Goal: Contribute content

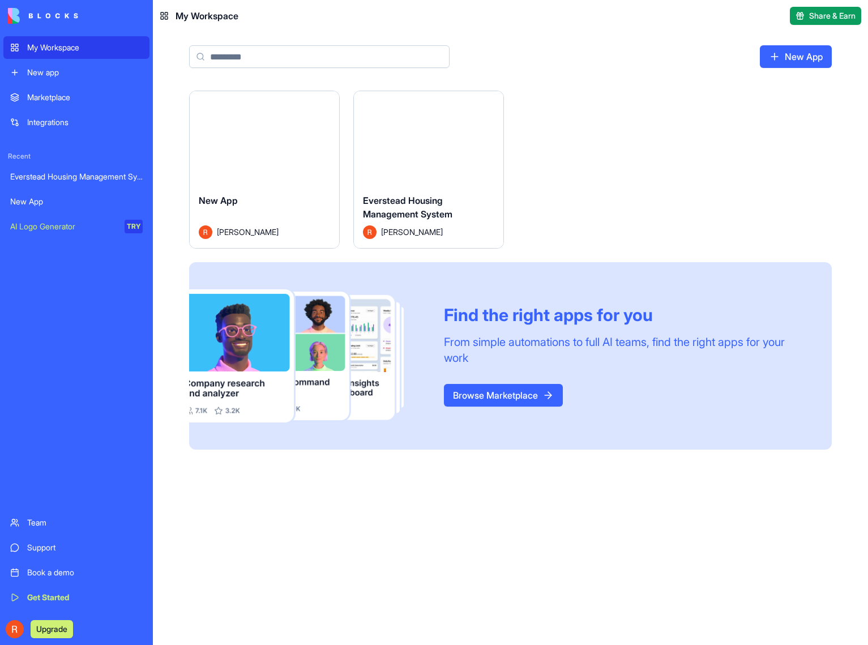
click at [422, 209] on span "Everstead Housing Management System" at bounding box center [407, 207] width 89 height 25
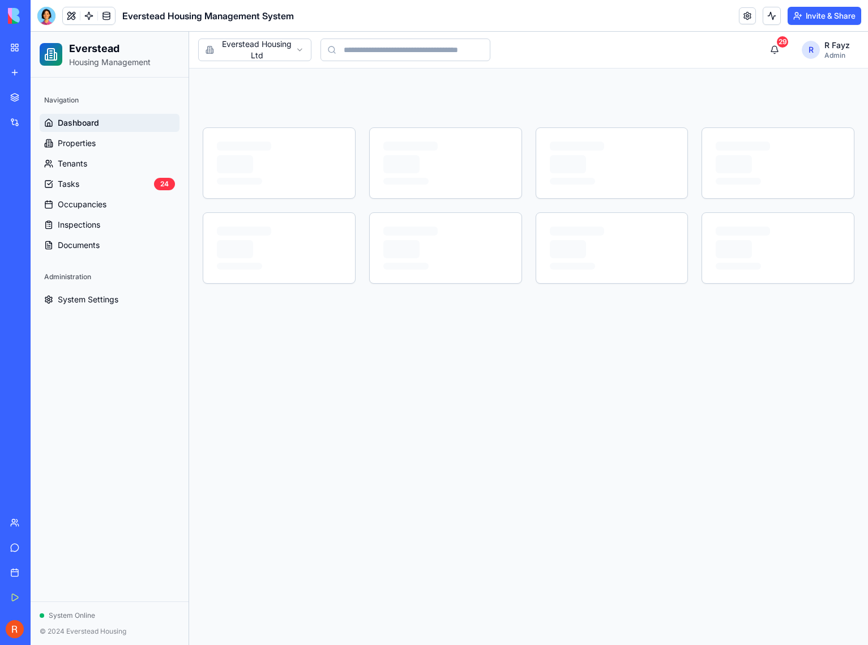
click at [32, 101] on div "Marketplace" at bounding box center [34, 97] width 15 height 11
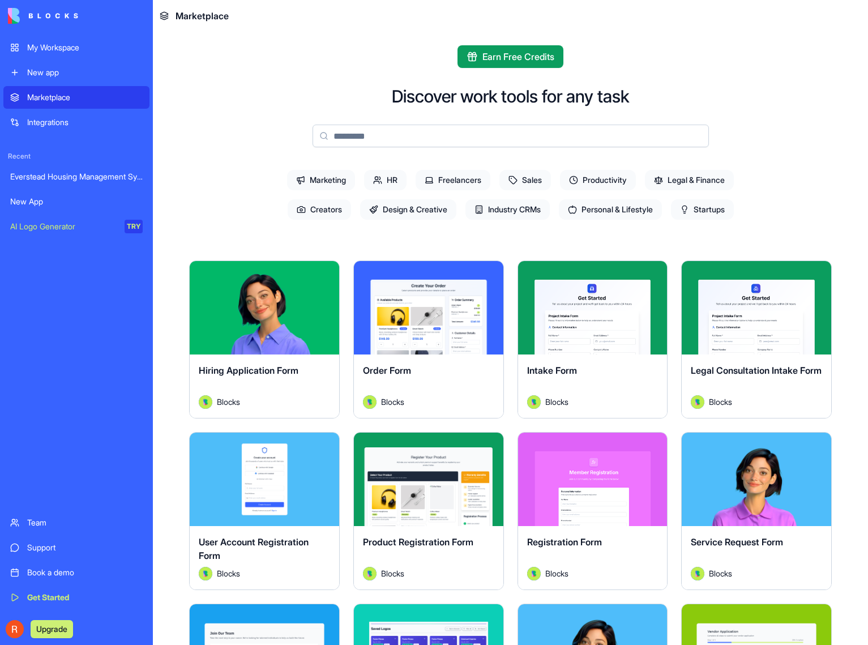
click at [82, 51] on div "My Workspace" at bounding box center [84, 47] width 115 height 11
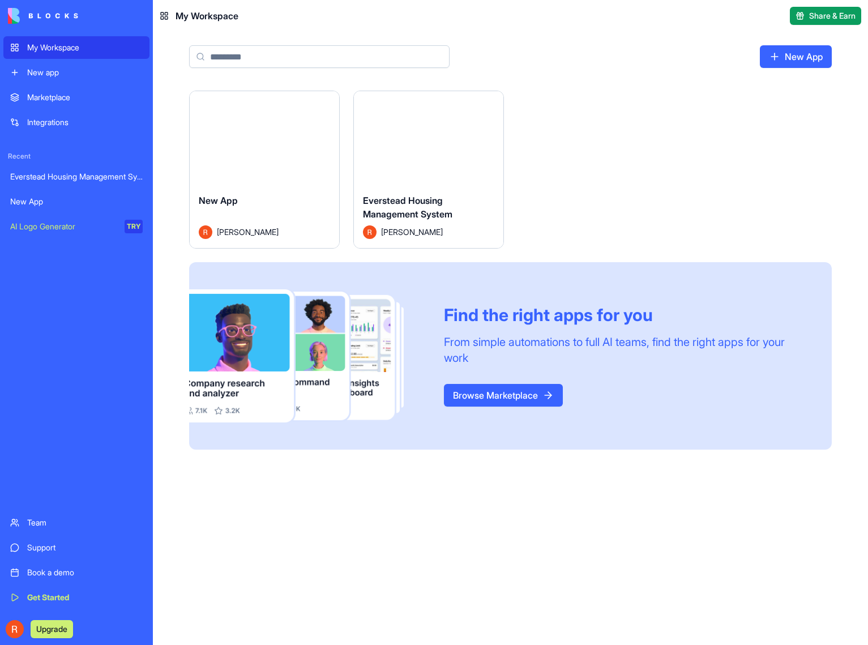
click at [396, 169] on div "Launch" at bounding box center [428, 137] width 149 height 93
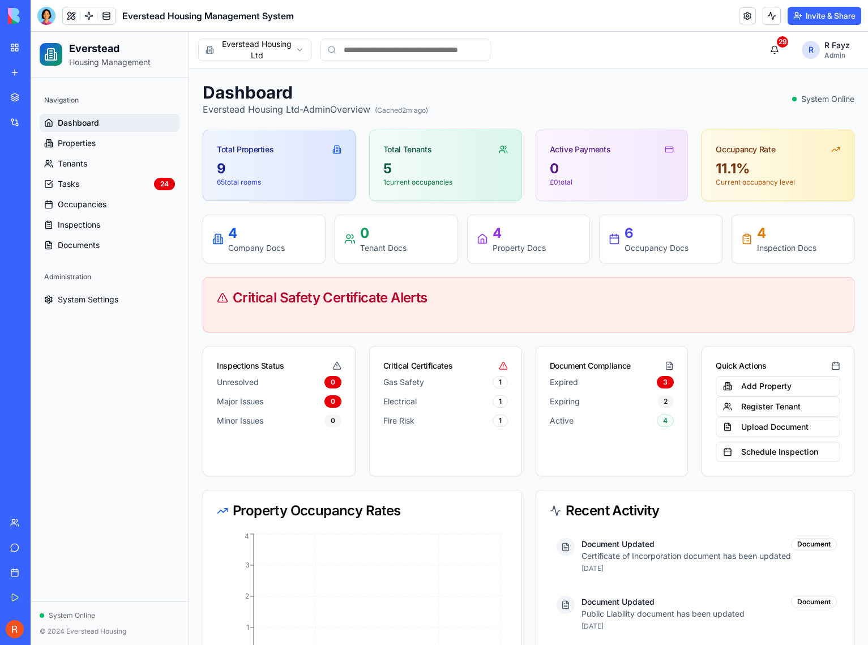
click at [164, 399] on div "Navigation Dashboard Properties Tenants Tasks 24 Occupancies Inspections Docume…" at bounding box center [110, 340] width 158 height 524
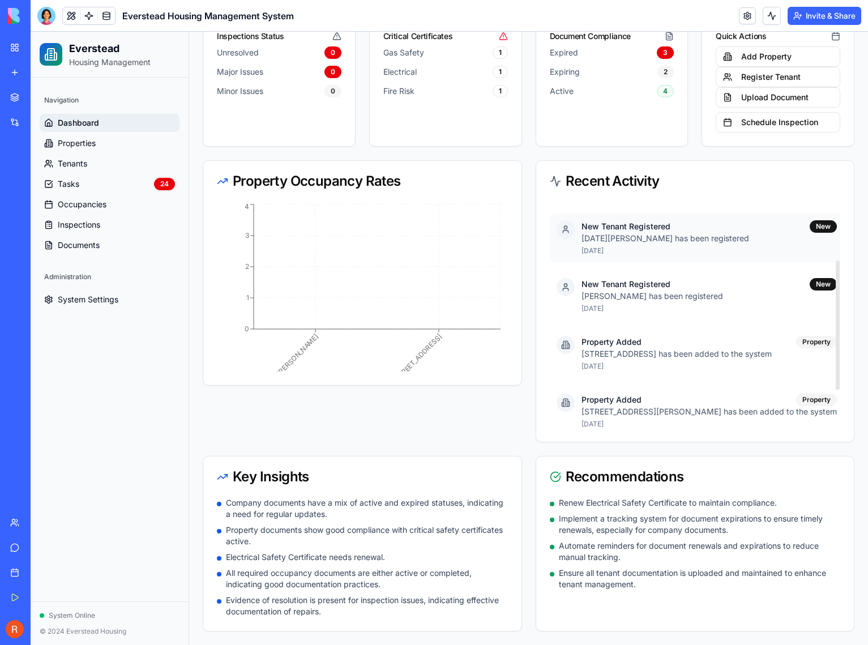
scroll to position [169, 0]
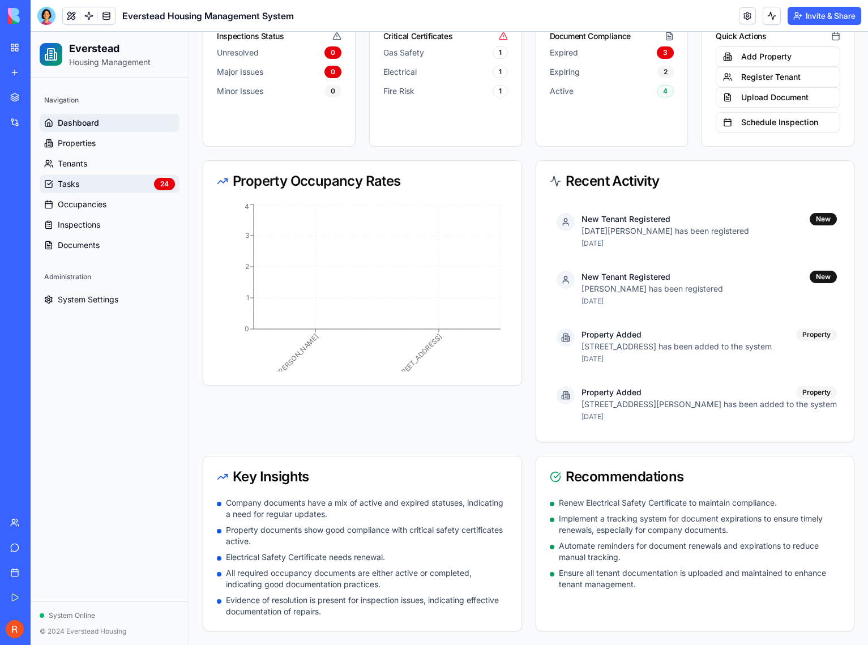
click at [88, 185] on link "Tasks 24" at bounding box center [110, 184] width 140 height 18
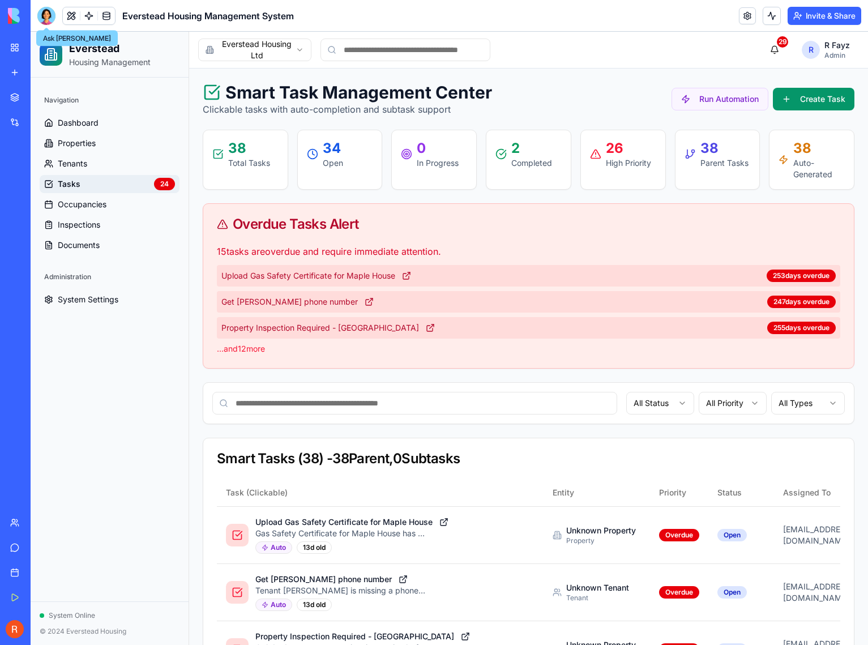
click at [46, 16] on div at bounding box center [46, 16] width 18 height 18
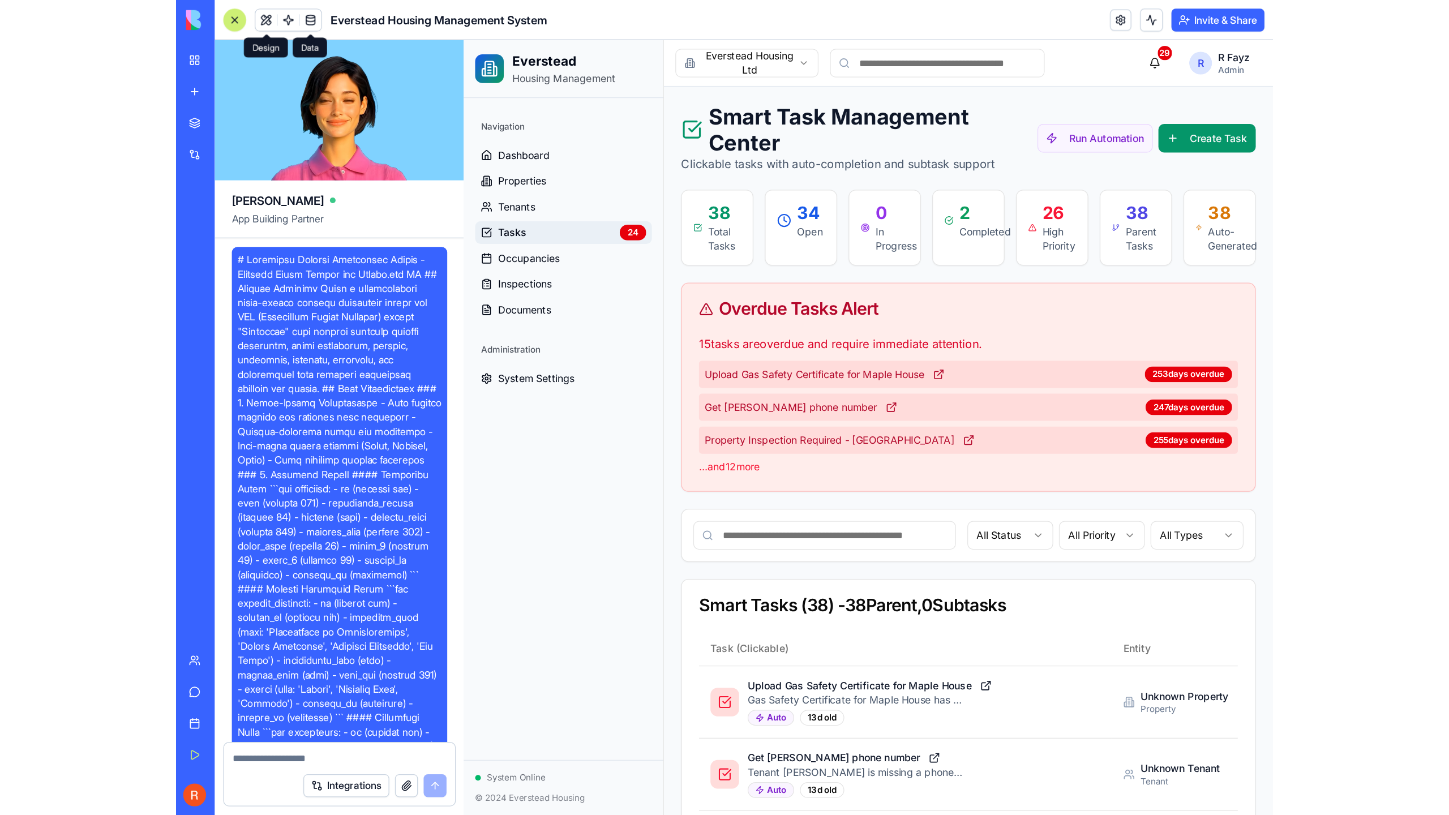
scroll to position [16722, 0]
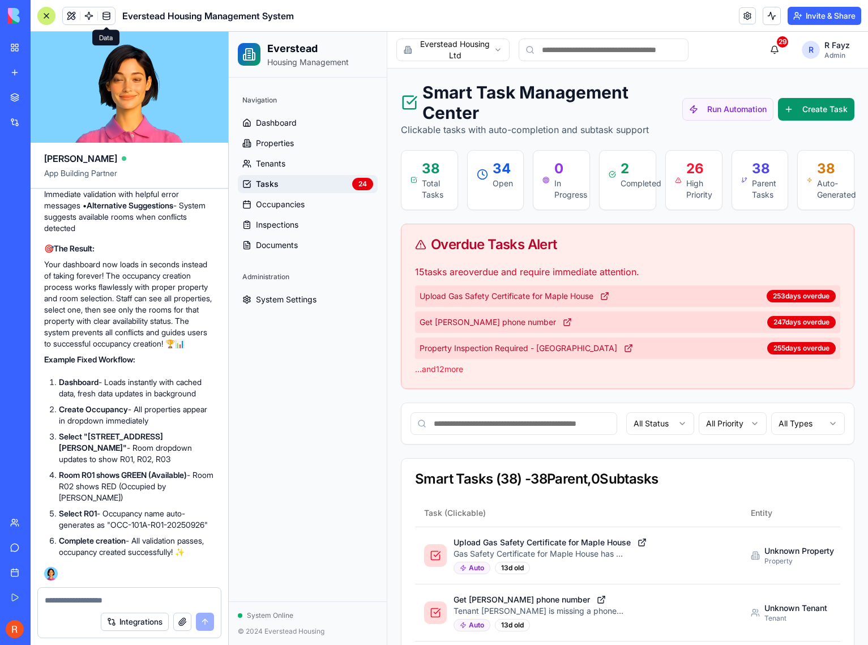
click at [109, 14] on link at bounding box center [106, 15] width 17 height 17
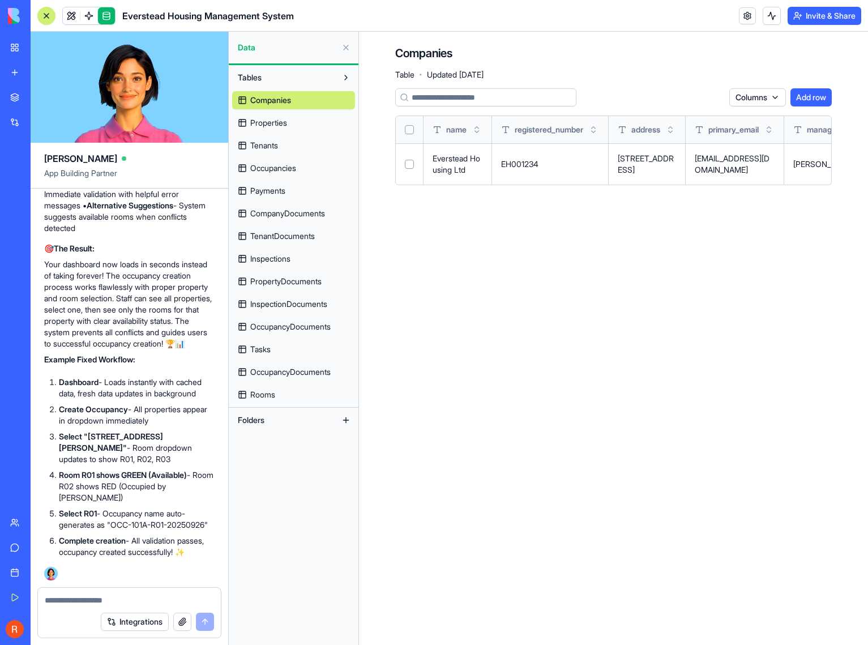
click at [575, 243] on main "Companies Table · Updated [DATE] Columns Add row name registered_number address…" at bounding box center [613, 338] width 509 height 613
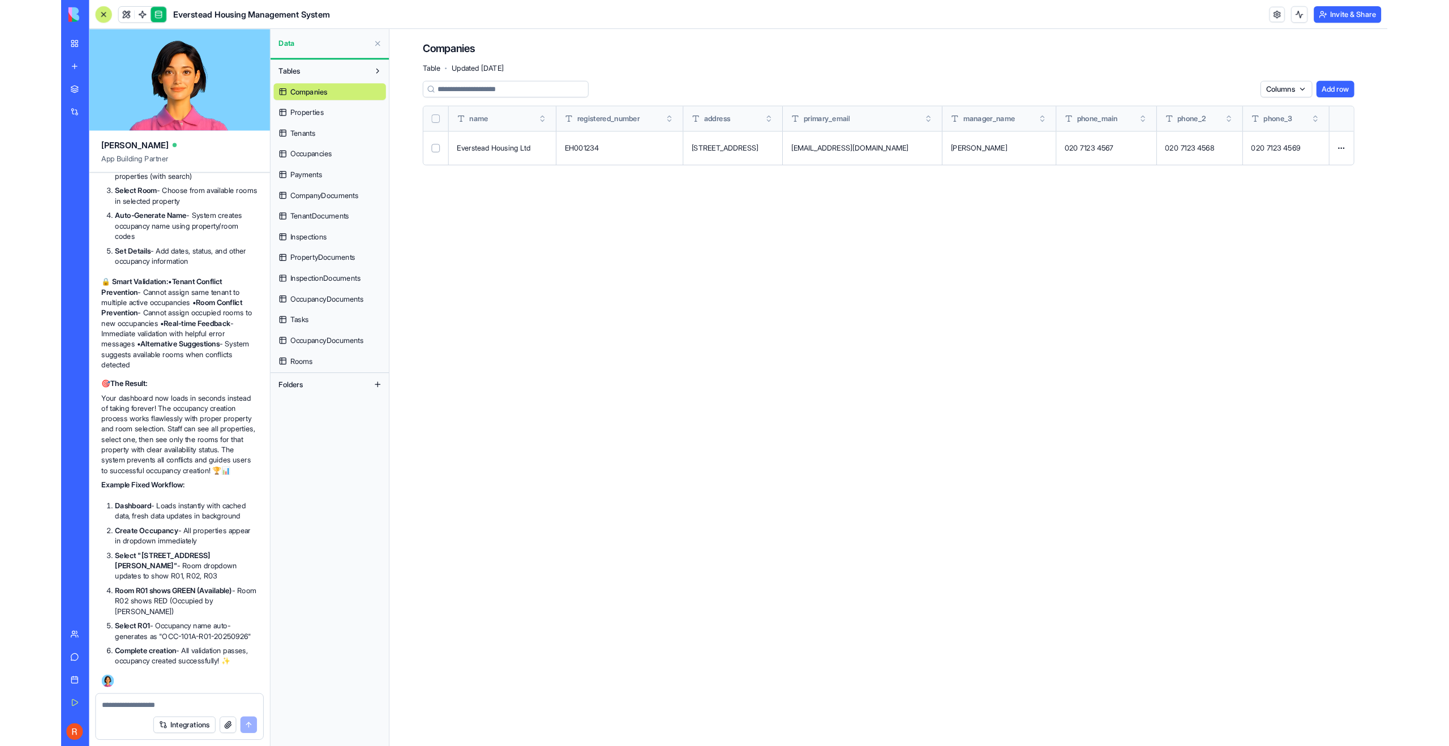
scroll to position [16620, 0]
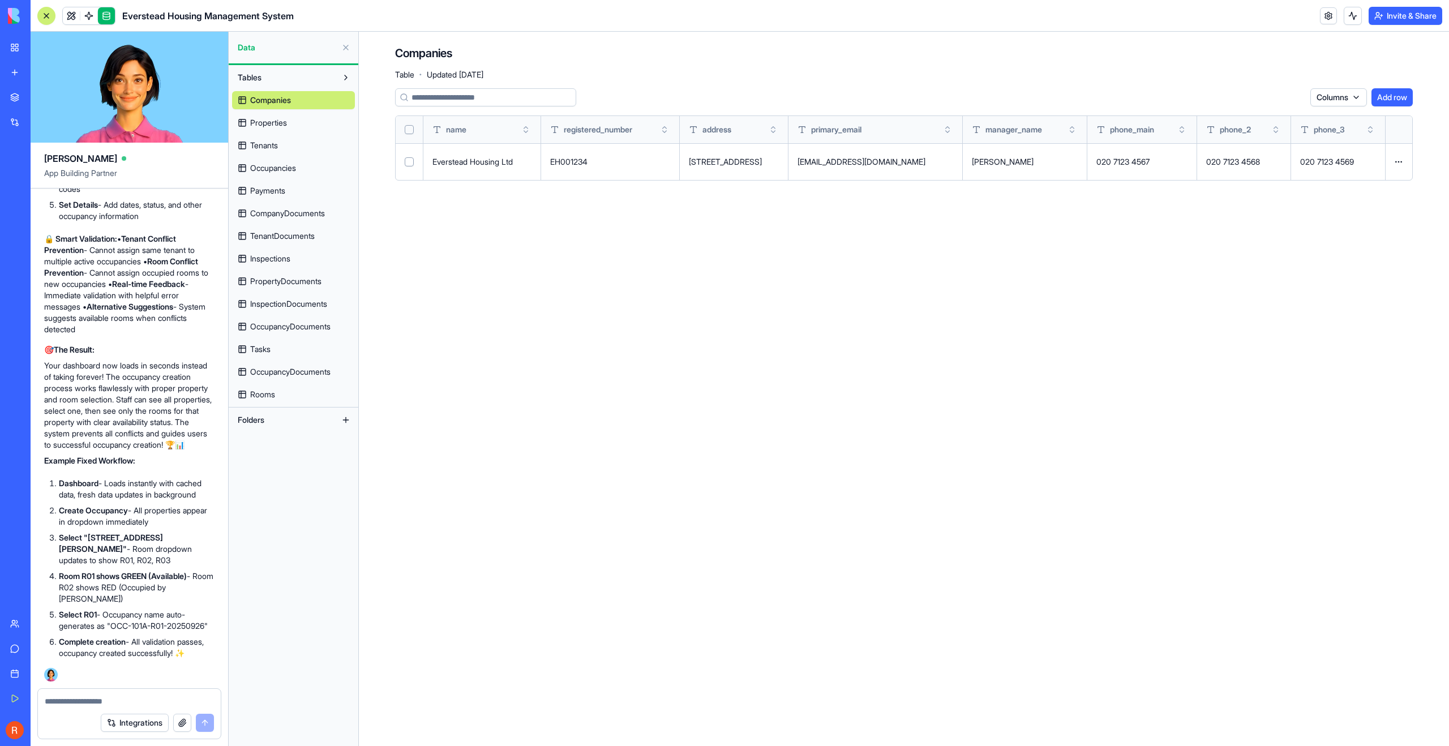
click at [867, 174] on td "020 7123 4567" at bounding box center [1142, 161] width 110 height 37
click at [867, 165] on html "My Workspace New app Marketplace Integrations Recent Everstead Housing Manageme…" at bounding box center [724, 373] width 1449 height 746
click at [867, 261] on html "My Workspace New app Marketplace Integrations Recent Everstead Housing Manageme…" at bounding box center [724, 373] width 1449 height 746
click at [110, 644] on textarea at bounding box center [129, 701] width 169 height 11
type textarea "*"
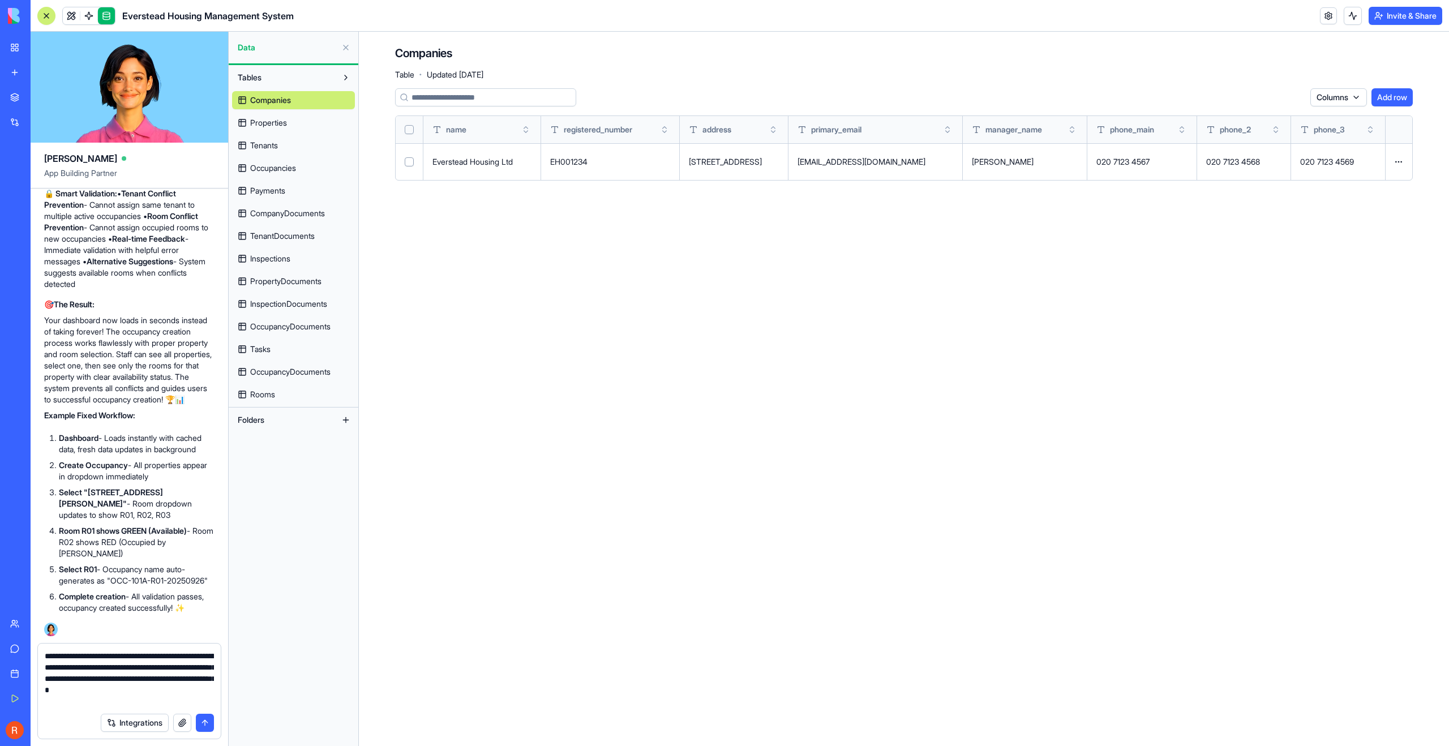
scroll to position [16666, 0]
drag, startPoint x: 164, startPoint y: 699, endPoint x: 31, endPoint y: 662, distance: 138.2
click at [15, 644] on div "My Workspace New app Marketplace Integrations Recent Everstead Housing Manageme…" at bounding box center [724, 373] width 1449 height 746
paste textarea "**********"
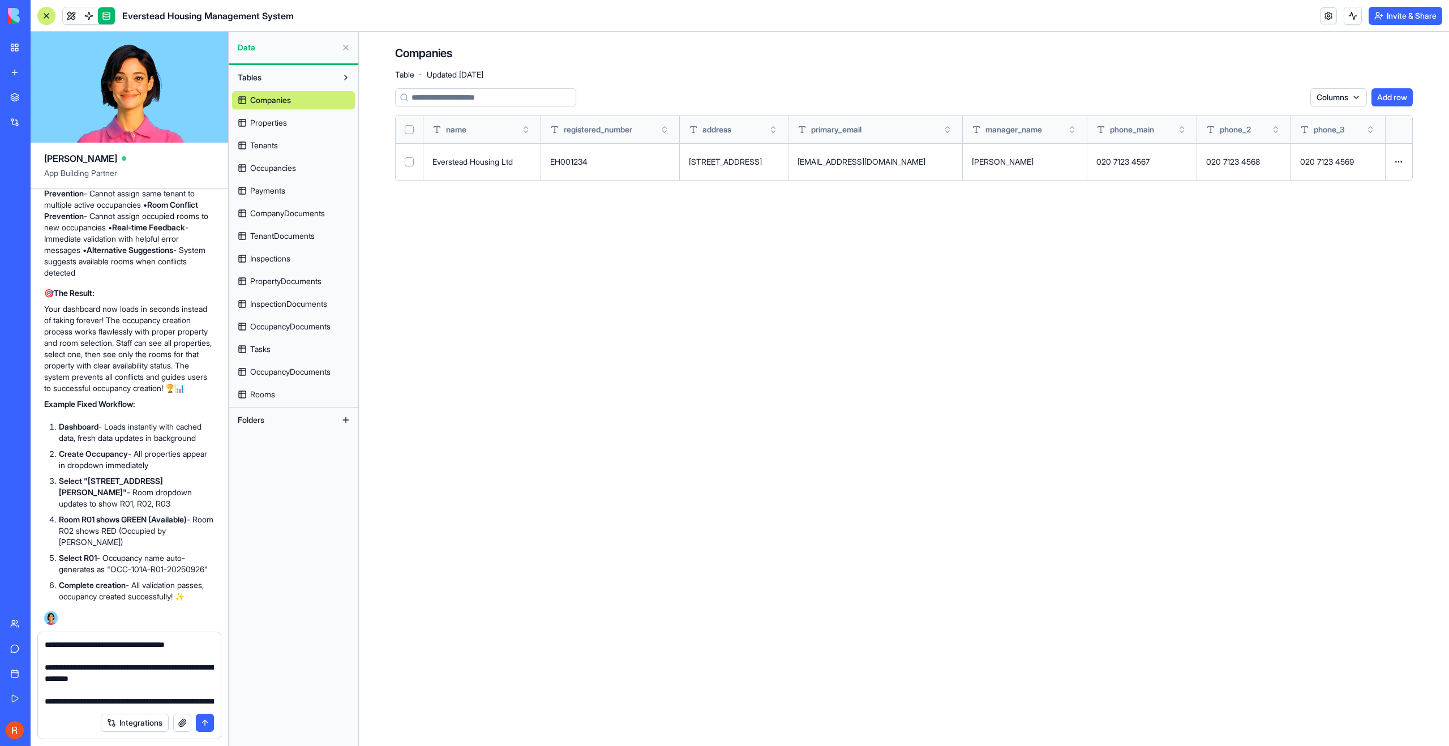
scroll to position [16677, 0]
type textarea "**********"
click at [204, 644] on button "submit" at bounding box center [205, 723] width 18 height 18
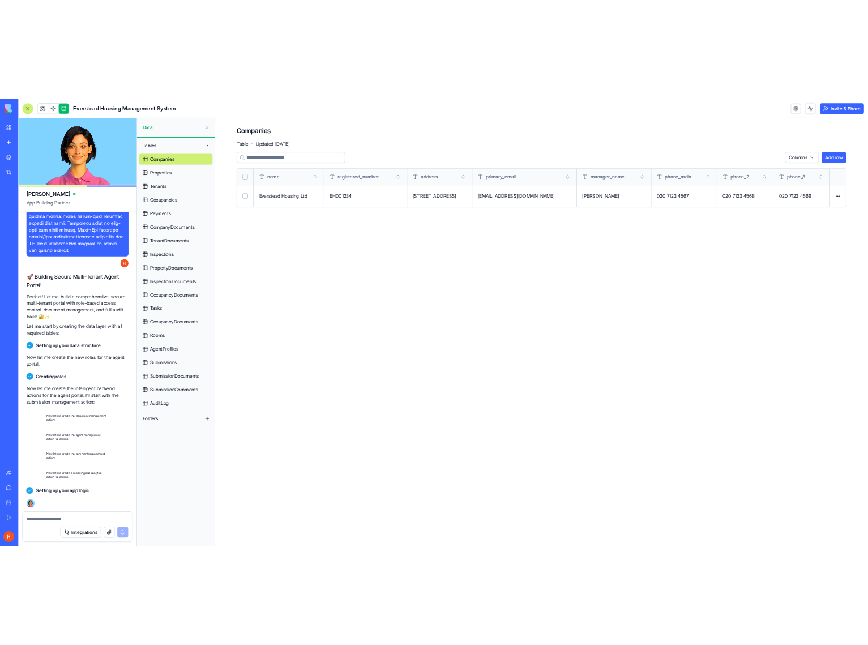
scroll to position [18819, 0]
